Goal: Check status: Check status

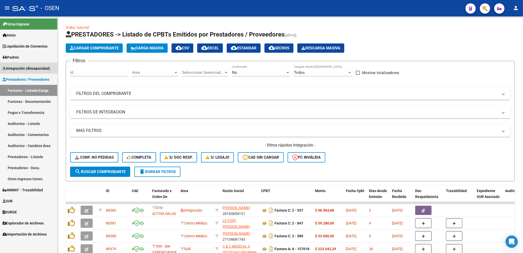
click at [36, 67] on span "Integración (discapacidad)" at bounding box center [27, 68] width 48 height 6
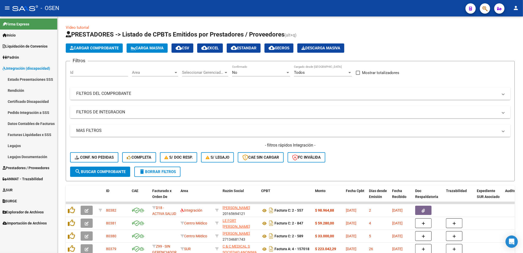
click at [25, 142] on link "Legajos" at bounding box center [28, 145] width 57 height 11
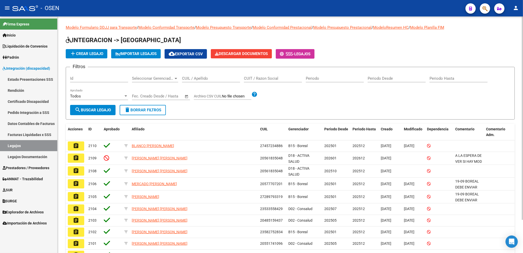
click at [204, 80] on input "CUIL / Apellido" at bounding box center [211, 78] width 58 height 5
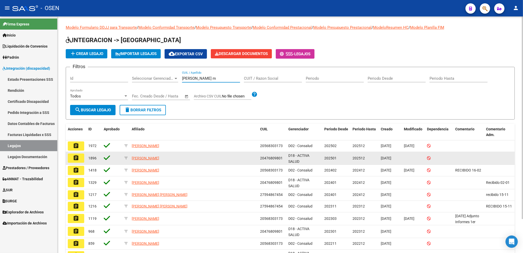
type input "[PERSON_NAME] m"
click at [79, 156] on button "assignment" at bounding box center [76, 157] width 16 height 9
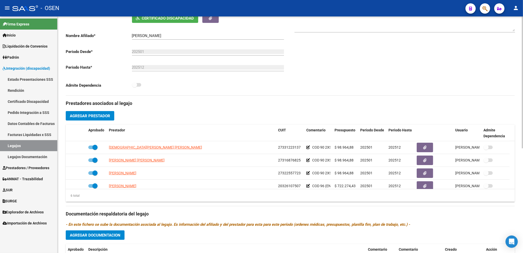
scroll to position [112, 0]
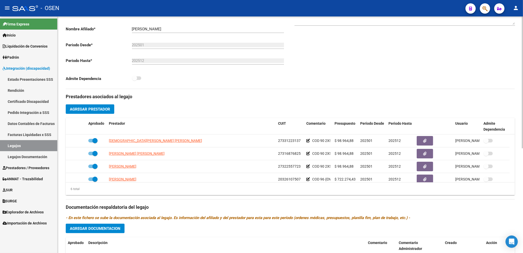
click at [523, 134] on html "menu - OSEN person Firma Express Inicio Calendario SSS Instructivos Contacto OS…" at bounding box center [261, 126] width 523 height 253
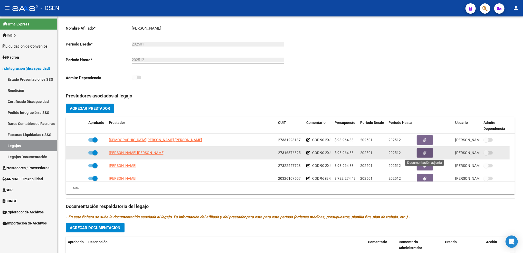
click at [424, 148] on button "button" at bounding box center [425, 153] width 16 height 10
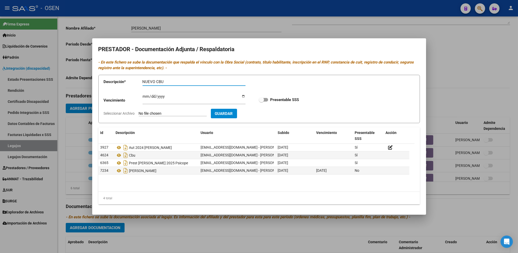
type input "NUEVO CBU"
type input "[DATE]"
click at [139, 111] on input "Seleccionar Archivo" at bounding box center [173, 113] width 68 height 5
type input "C:\fakepath\Comprobante de CBU.pdf"
click at [259, 116] on button "Guardar" at bounding box center [254, 114] width 26 height 10
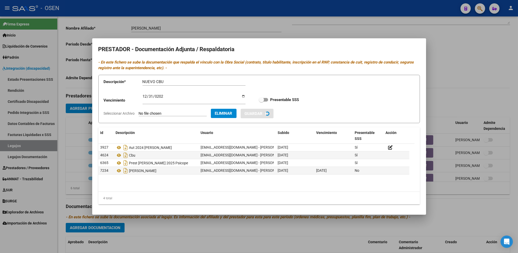
checkbox input "true"
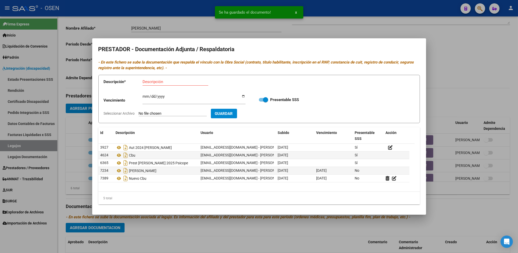
click at [455, 70] on div at bounding box center [259, 126] width 518 height 253
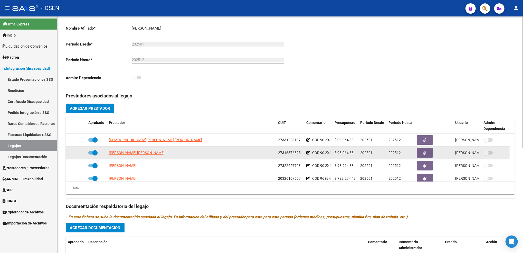
click at [284, 151] on span "27316876825" at bounding box center [289, 152] width 23 height 4
copy span "27316876825"
drag, startPoint x: 170, startPoint y: 155, endPoint x: 109, endPoint y: 155, distance: 60.9
click at [109, 155] on div "[PERSON_NAME] [PERSON_NAME]" at bounding box center [191, 153] width 165 height 6
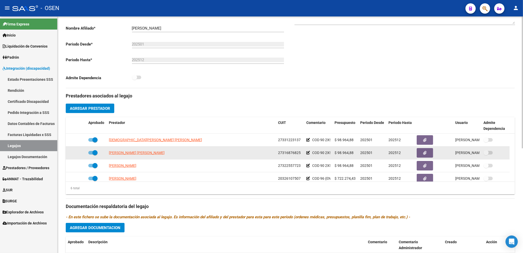
copy span "[PERSON_NAME] [PERSON_NAME]"
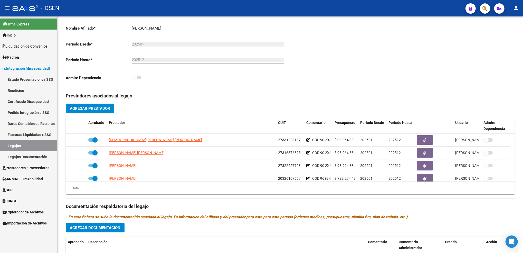
click at [34, 144] on link "Legajos" at bounding box center [28, 145] width 57 height 11
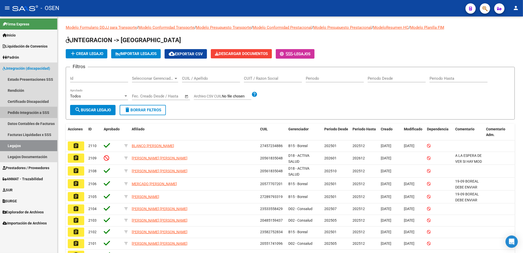
click at [45, 113] on link "Pedido Integración a SSS" at bounding box center [28, 112] width 57 height 11
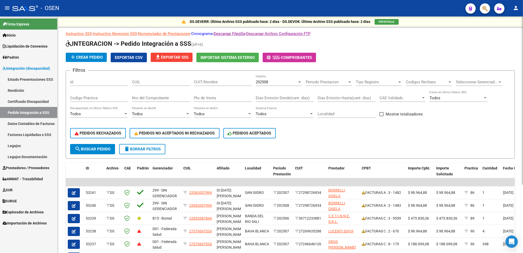
click at [205, 34] on link "Cronograma" at bounding box center [201, 33] width 21 height 5
click at [122, 135] on button "PEDIDOS RECHAZADOS" at bounding box center [98, 133] width 56 height 10
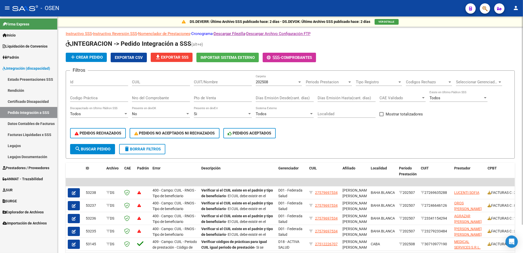
click at [211, 34] on link "Cronograma" at bounding box center [201, 33] width 21 height 5
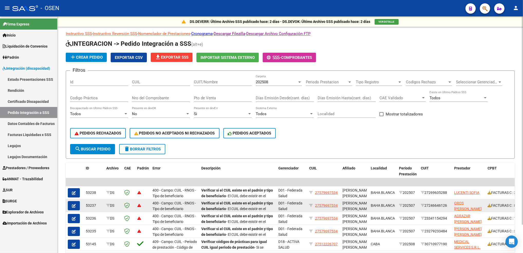
drag, startPoint x: 197, startPoint y: 185, endPoint x: 303, endPoint y: 205, distance: 108.1
click at [303, 205] on datatable-scroller "| | 53238 DS 400 - Campo: CUIL - RNOS - Tipo de beneficiario Verificar si el CU…" at bounding box center [290, 214] width 449 height 72
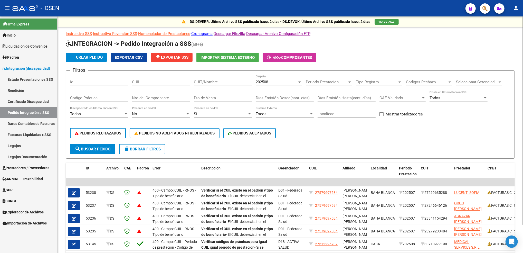
click at [315, 135] on div "PEDIDOS RECHAZADOS PEDIDOS NO ACEPTADOS NI RECHAZADOS PEDIDOS ACEPTADOS" at bounding box center [290, 133] width 440 height 22
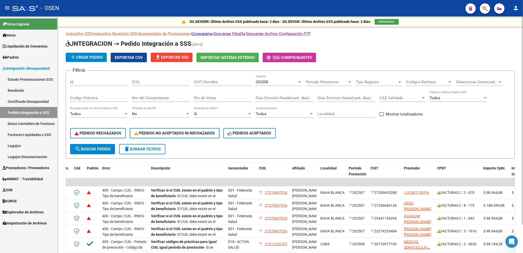
scroll to position [0, 52]
